Goal: Transaction & Acquisition: Purchase product/service

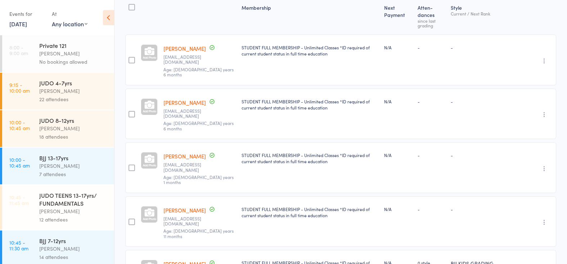
scroll to position [154, 0]
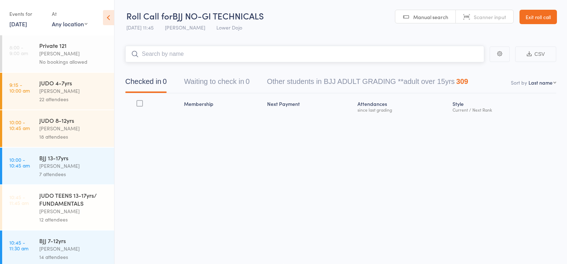
scroll to position [0, 0]
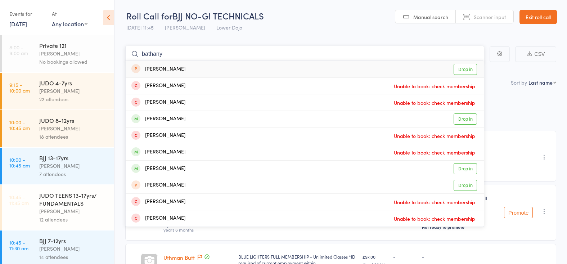
type input "bethany"
drag, startPoint x: 271, startPoint y: 30, endPoint x: 211, endPoint y: 188, distance: 168.8
click at [464, 120] on link "Drop in" at bounding box center [465, 118] width 23 height 11
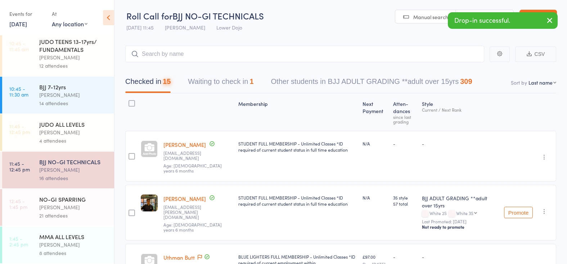
click at [81, 198] on div "NO-GI SPARRING" at bounding box center [73, 199] width 69 height 8
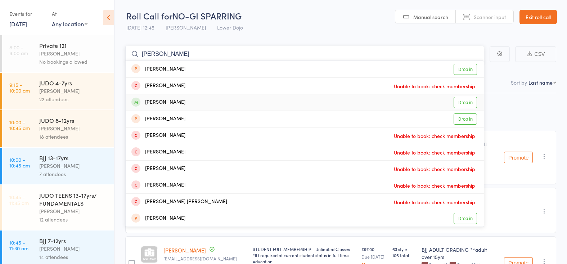
type input "bethany"
click at [473, 102] on link "Drop in" at bounding box center [465, 102] width 23 height 11
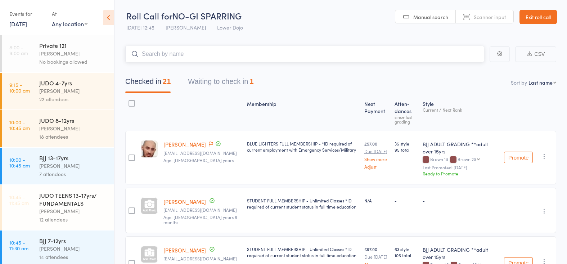
click at [233, 79] on button "Waiting to check in 1" at bounding box center [221, 83] width 66 height 19
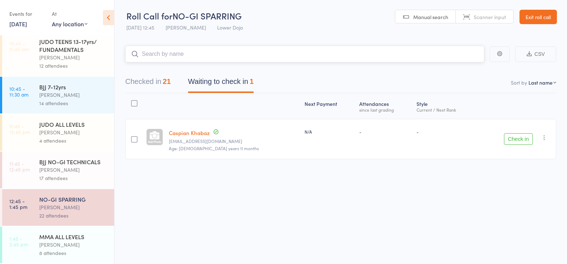
scroll to position [154, 0]
click at [146, 83] on button "Checked in 21" at bounding box center [147, 83] width 45 height 19
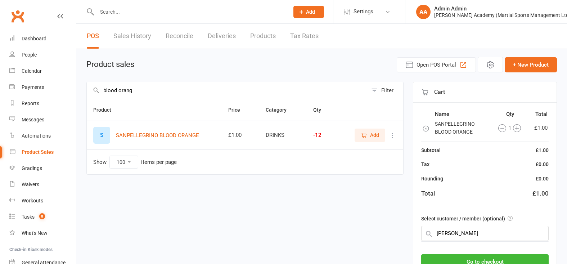
select select "100"
click at [188, 104] on th "Product" at bounding box center [154, 110] width 135 height 22
click at [475, 236] on input "text" at bounding box center [485, 233] width 128 height 15
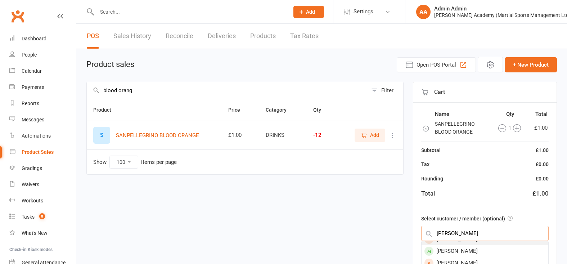
scroll to position [6, 0]
type input "carl"
click at [469, 255] on div "Carl Luckett" at bounding box center [485, 253] width 127 height 12
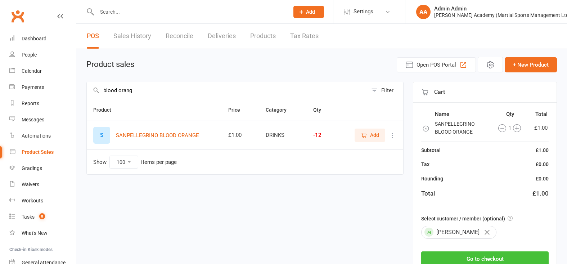
click at [485, 257] on button "Go to checkout" at bounding box center [485, 258] width 128 height 15
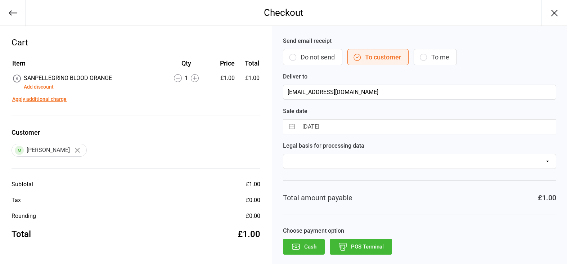
click at [363, 248] on button "POS Terminal" at bounding box center [361, 247] width 62 height 16
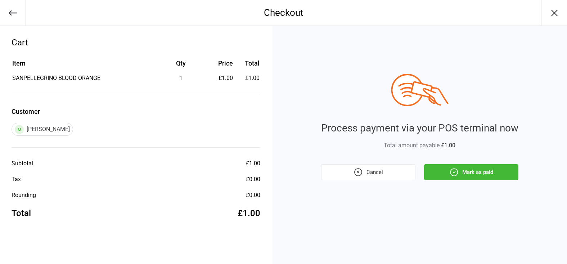
click at [461, 169] on button "Mark as paid" at bounding box center [471, 172] width 94 height 16
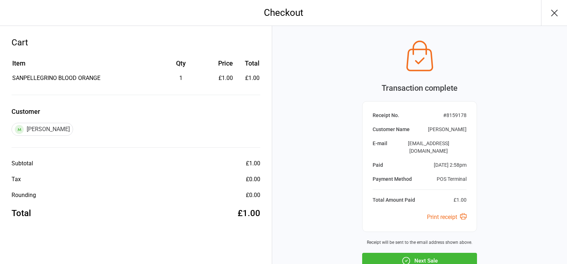
click at [440, 253] on button "Next Sale" at bounding box center [419, 261] width 115 height 16
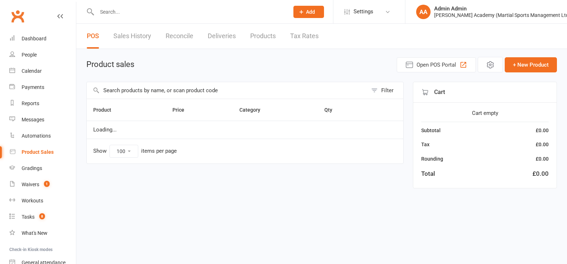
select select "100"
